Goal: Task Accomplishment & Management: Use online tool/utility

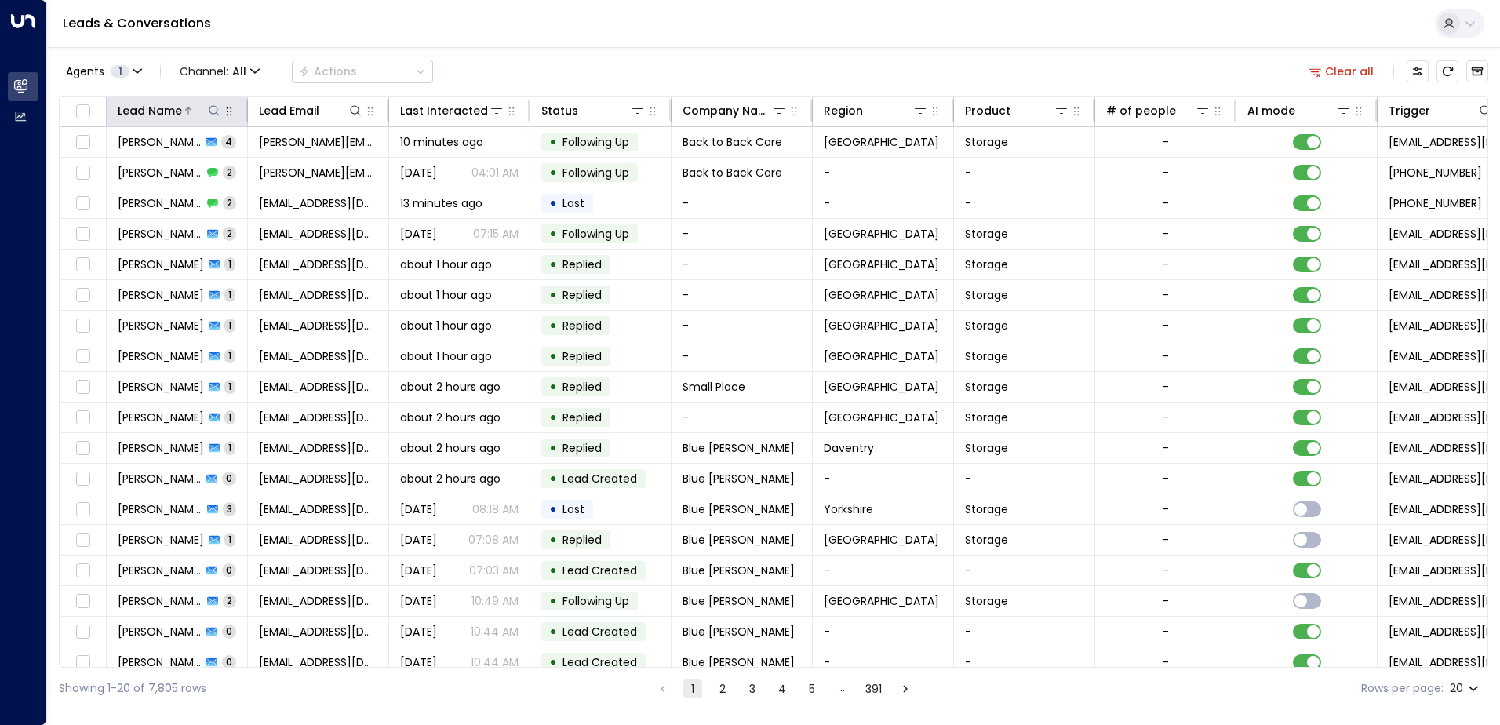
click at [214, 112] on icon at bounding box center [214, 110] width 13 height 13
click at [205, 164] on input "text" at bounding box center [214, 167] width 216 height 29
type input "******"
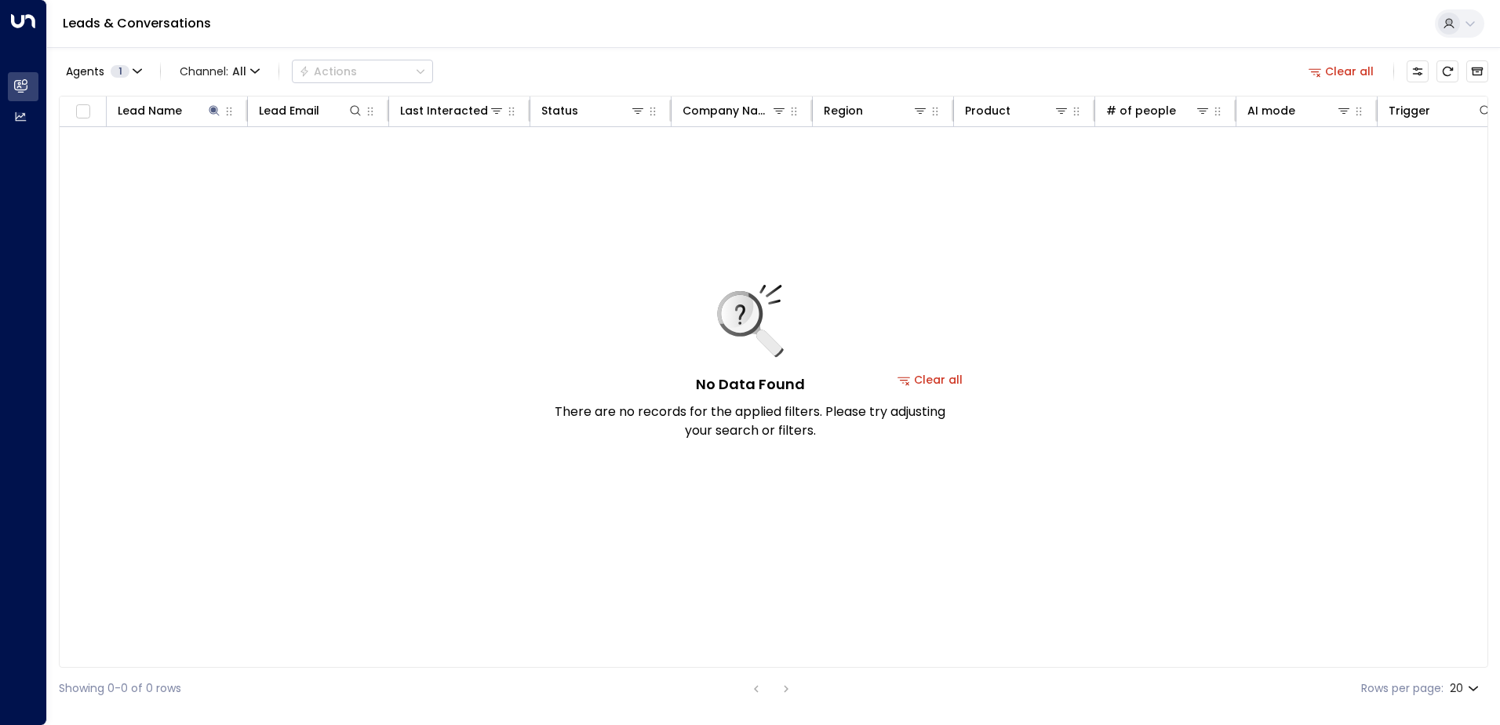
click at [500, 27] on div "Leads & Conversations" at bounding box center [773, 24] width 1452 height 48
click at [209, 100] on th "Lead Name" at bounding box center [177, 111] width 141 height 31
click at [209, 109] on icon at bounding box center [214, 110] width 13 height 13
click at [207, 111] on button at bounding box center [214, 111] width 16 height 16
click at [308, 166] on icon "button" at bounding box center [312, 167] width 10 height 10
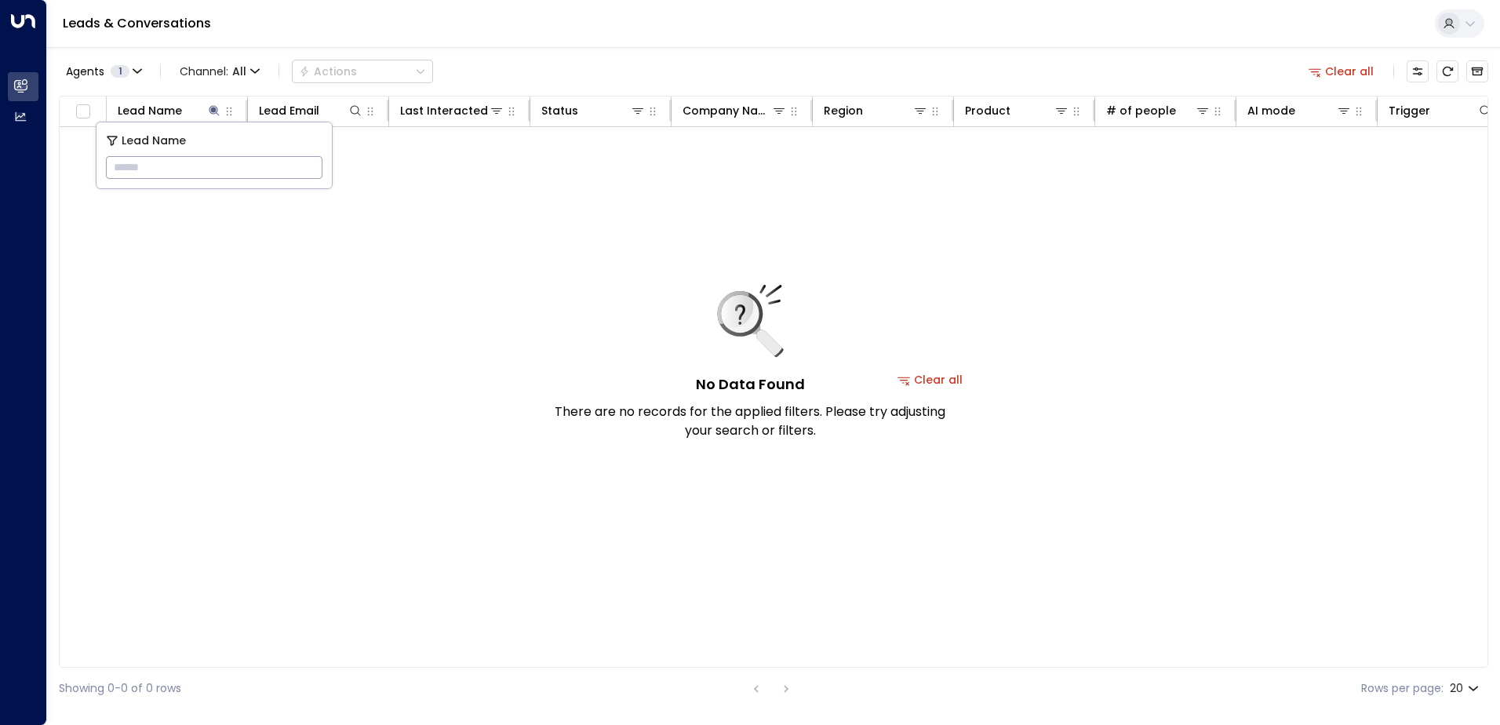
click at [283, 166] on input "text" at bounding box center [214, 167] width 216 height 29
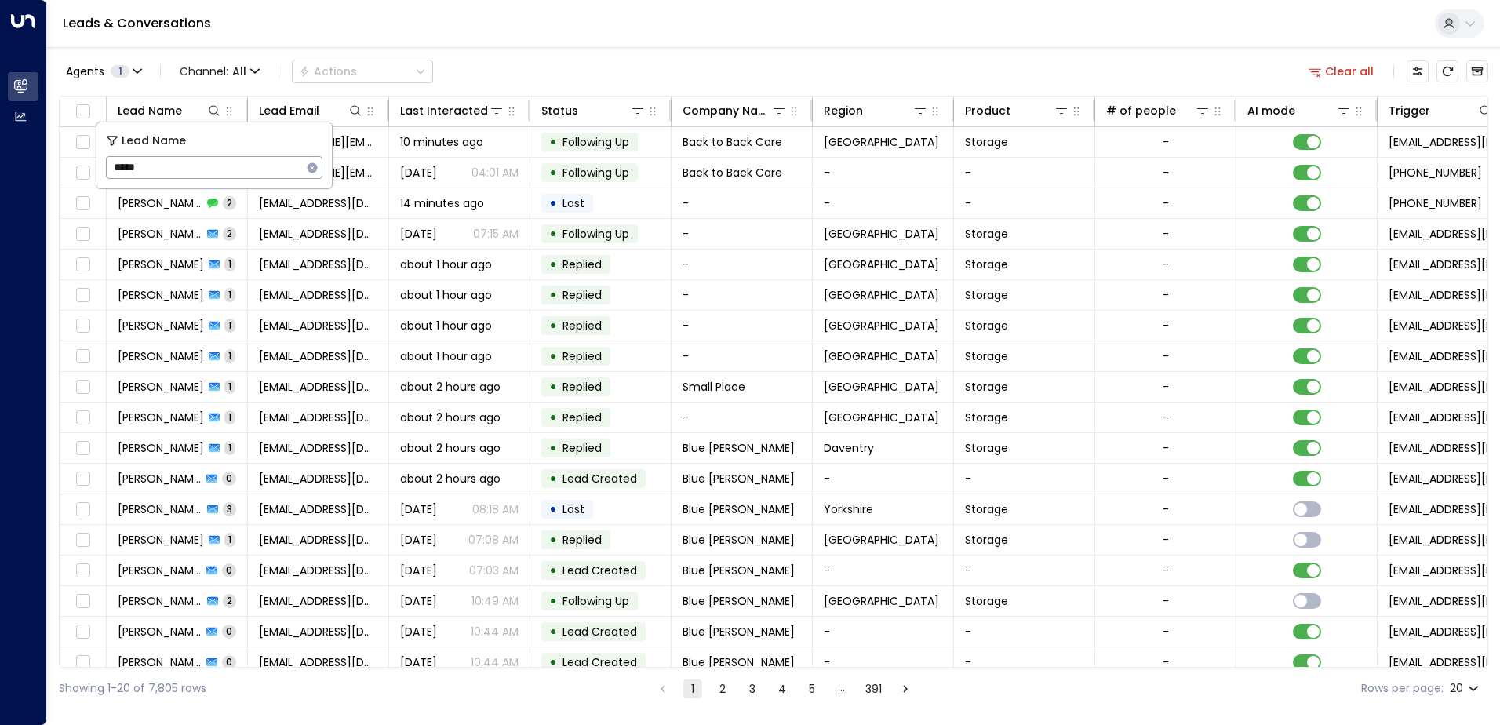
type input "*****"
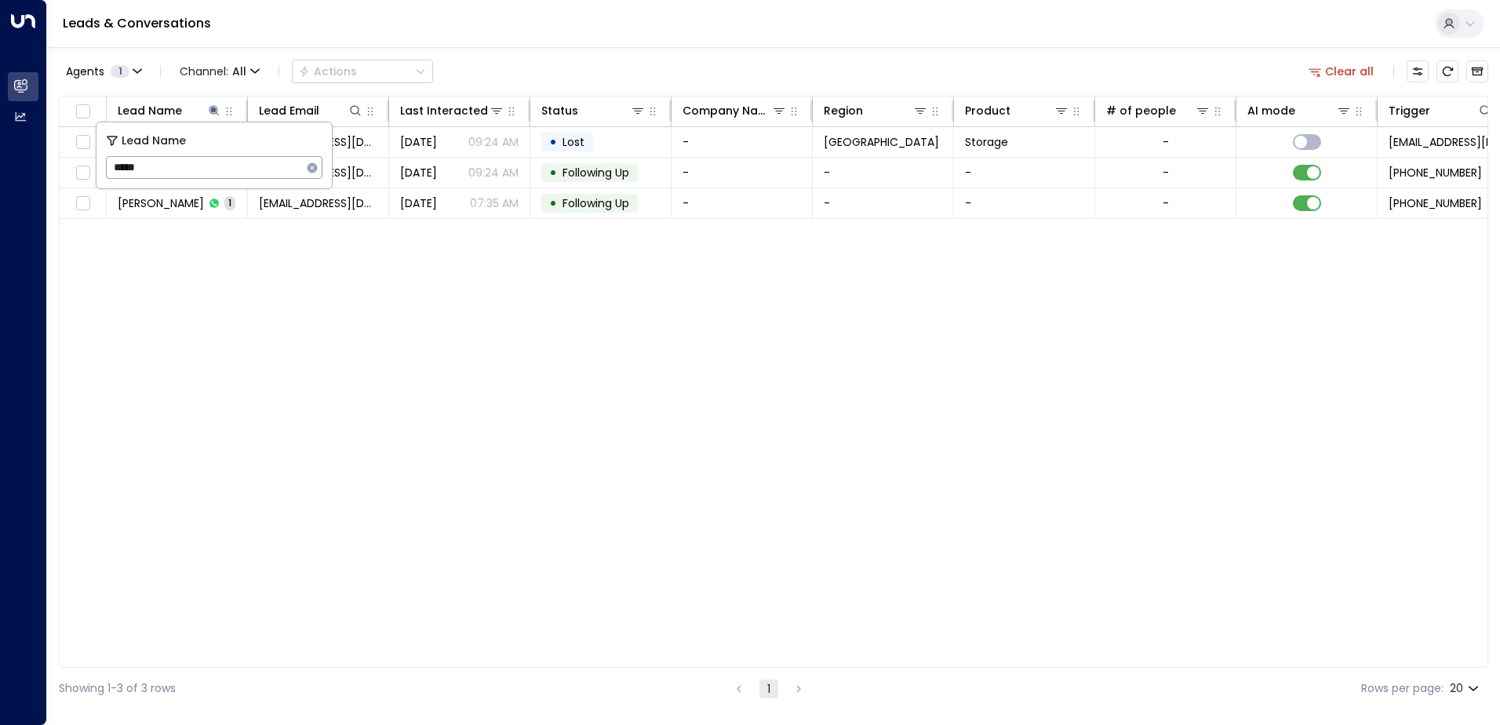
click at [770, 55] on div "Agents 1 Channel: All Actions Clear all" at bounding box center [773, 71] width 1429 height 33
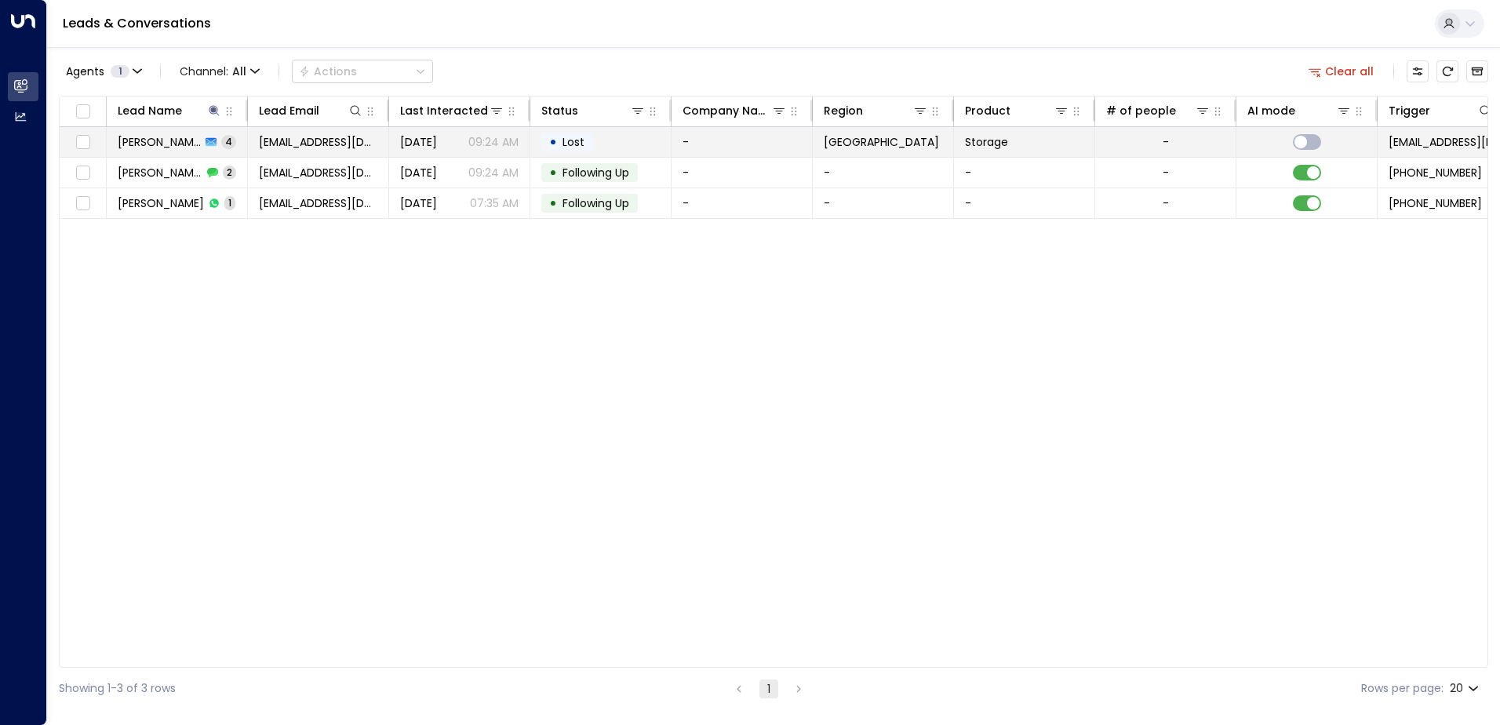
click at [144, 147] on span "[PERSON_NAME]" at bounding box center [159, 142] width 83 height 16
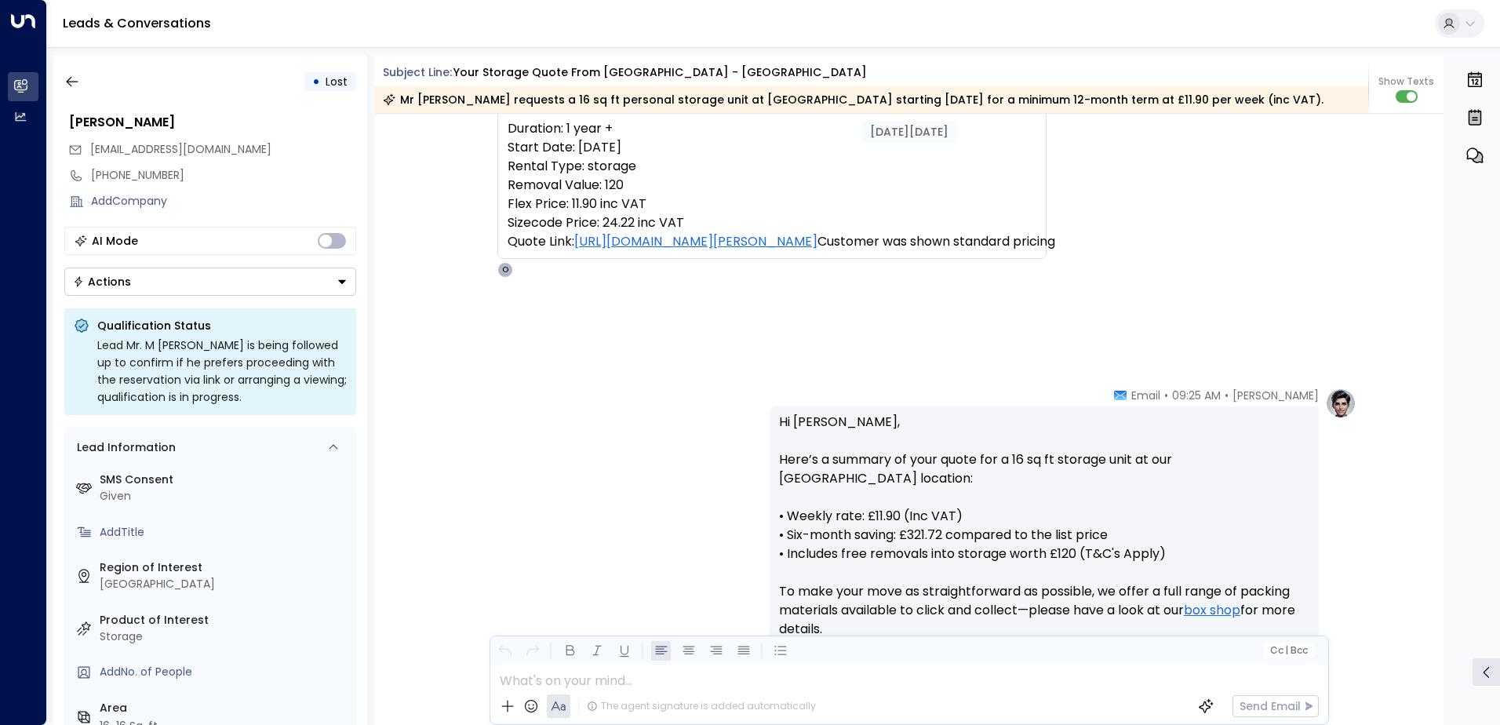
scroll to position [278, 0]
click at [73, 87] on icon "button" at bounding box center [72, 82] width 16 height 16
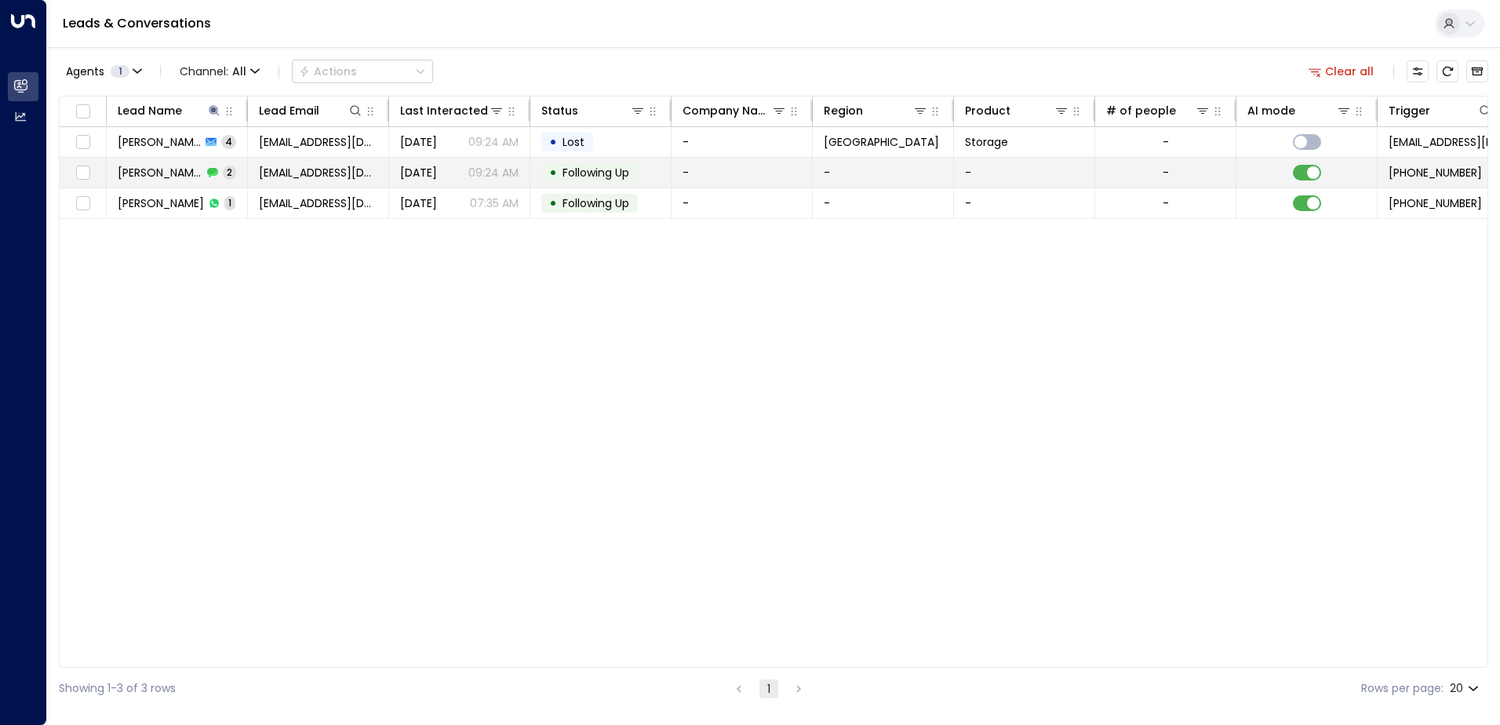
click at [136, 178] on span "[PERSON_NAME]" at bounding box center [160, 173] width 85 height 16
